Goal: Information Seeking & Learning: Understand process/instructions

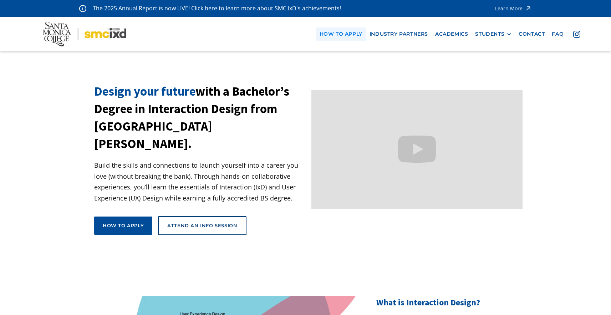
click at [348, 38] on link "how to apply" at bounding box center [341, 33] width 50 height 13
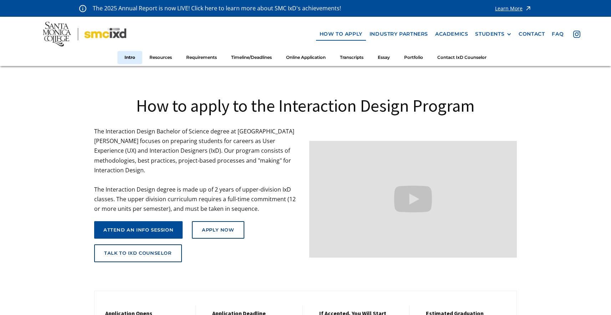
click at [212, 177] on p "The Interaction Design Bachelor of Science degree at Santa Monica College focus…" at bounding box center [198, 170] width 208 height 87
click at [212, 224] on link "Apply Now" at bounding box center [218, 230] width 52 height 18
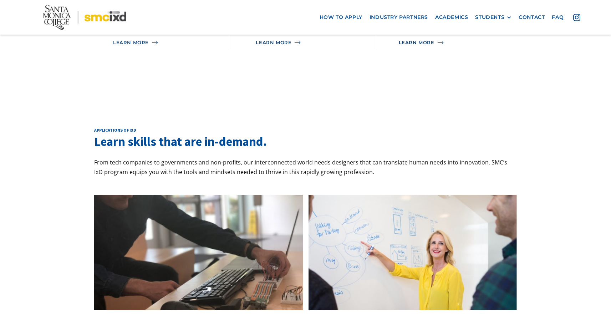
scroll to position [520, 0]
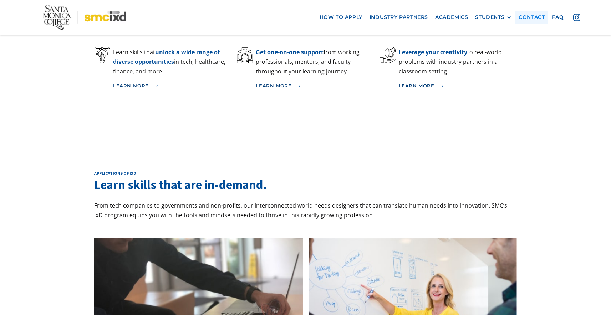
click at [528, 15] on link "contact" at bounding box center [531, 17] width 33 height 13
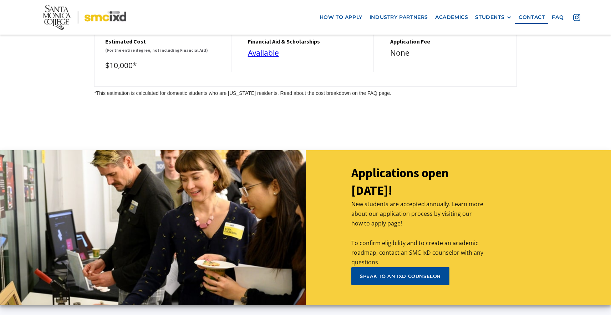
scroll to position [3162, 0]
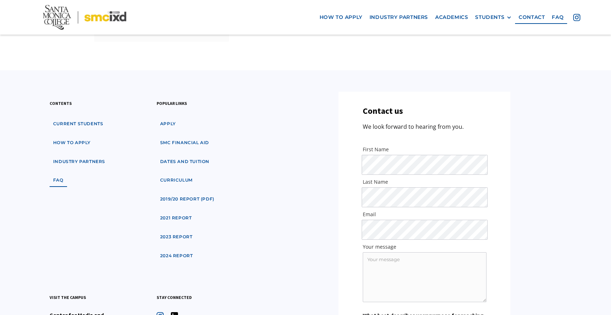
scroll to position [724, 0]
click at [190, 156] on link "dates and tuition" at bounding box center [184, 161] width 56 height 13
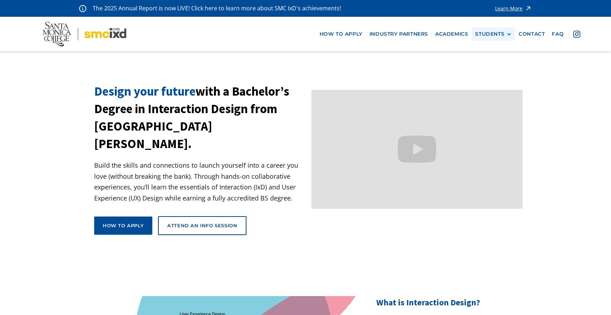
click at [486, 33] on div "STUDENTS" at bounding box center [489, 34] width 29 height 6
click at [233, 160] on p "Build the skills and connections to launch yourself into a career you love (wit…" at bounding box center [199, 181] width 211 height 43
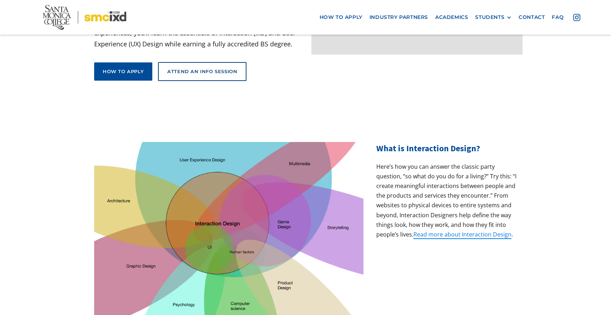
scroll to position [168, 0]
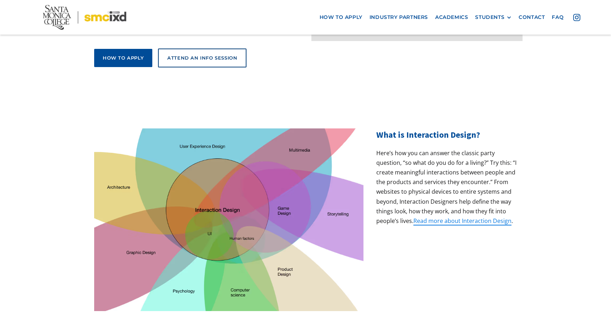
drag, startPoint x: 193, startPoint y: 263, endPoint x: 409, endPoint y: 269, distance: 216.5
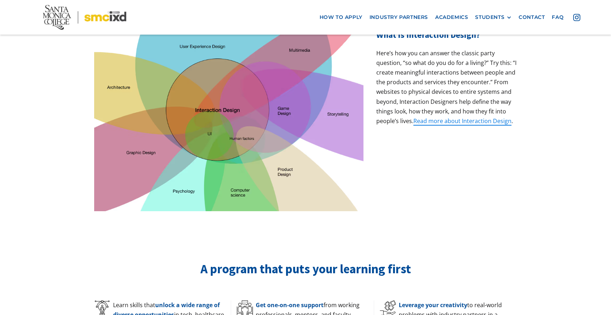
scroll to position [293, 0]
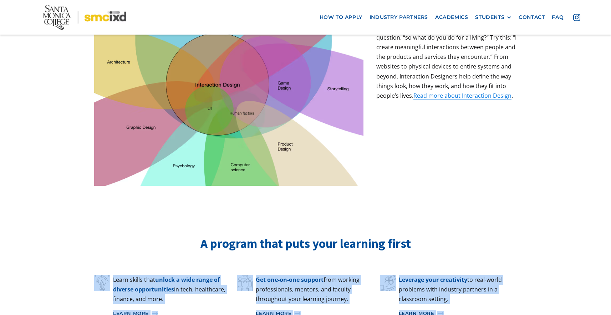
drag, startPoint x: 76, startPoint y: 170, endPoint x: 461, endPoint y: 276, distance: 399.2
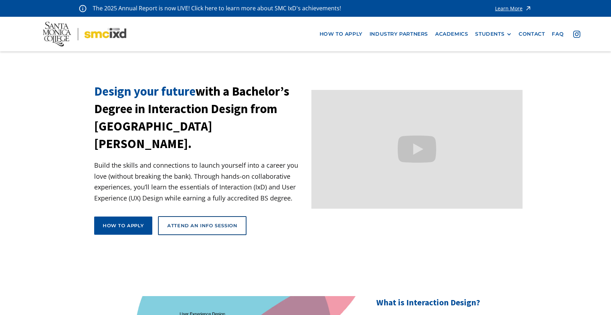
scroll to position [0, 0]
click at [134, 216] on link "How to apply" at bounding box center [123, 225] width 58 height 18
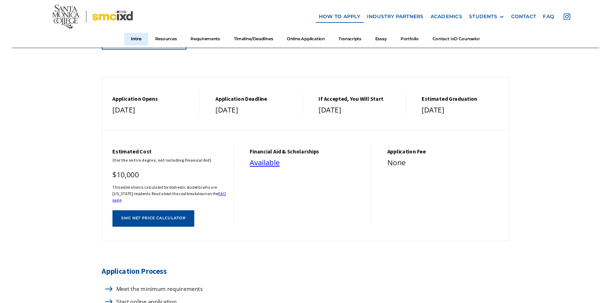
scroll to position [212, 0]
